Goal: Task Accomplishment & Management: Complete application form

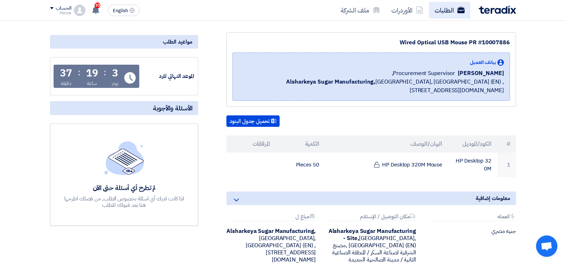
click at [457, 2] on link "الطلبات" at bounding box center [449, 10] width 41 height 17
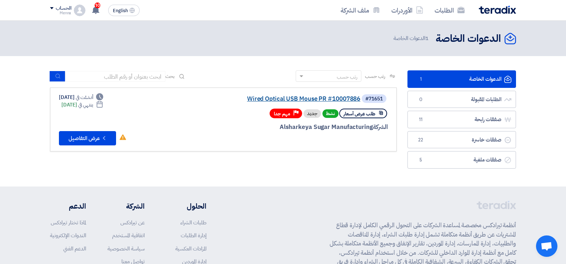
click at [343, 101] on link "Wired Optical USB Mouse PR #10007886" at bounding box center [288, 99] width 143 height 6
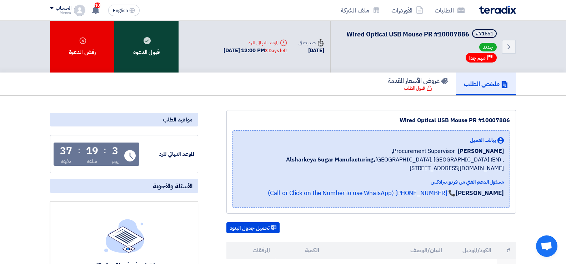
click at [164, 28] on div "قبول الدعوه" at bounding box center [146, 47] width 64 height 52
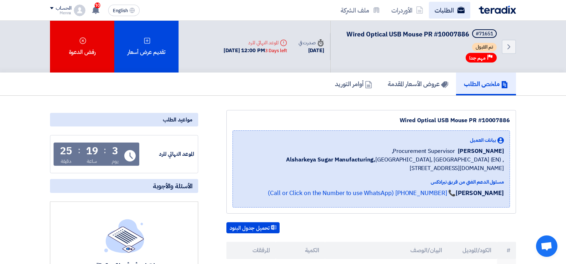
click at [467, 6] on link "الطلبات" at bounding box center [449, 10] width 41 height 17
